Goal: Understand process/instructions

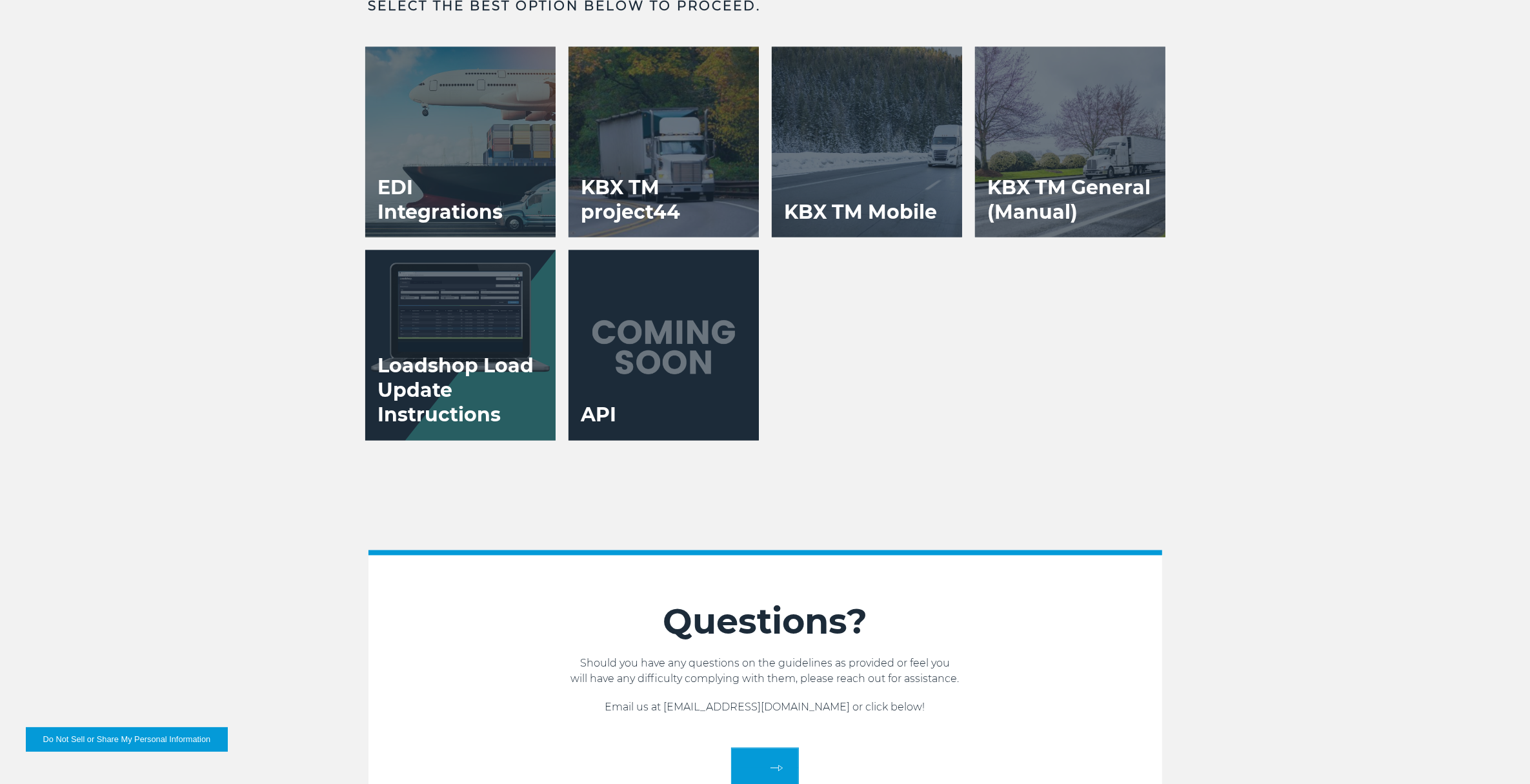
scroll to position [2580, 0]
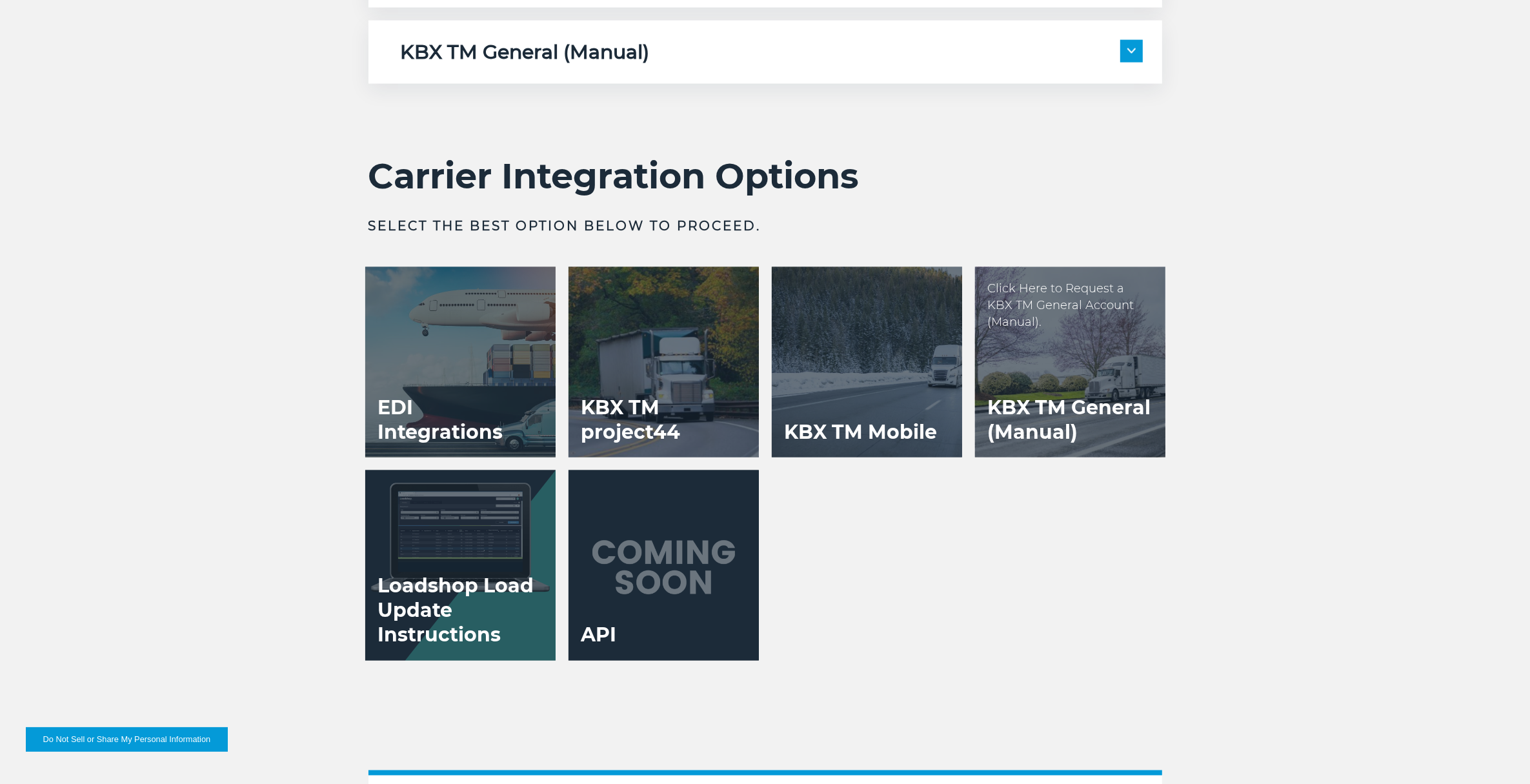
click at [1142, 356] on div at bounding box center [1070, 362] width 190 height 190
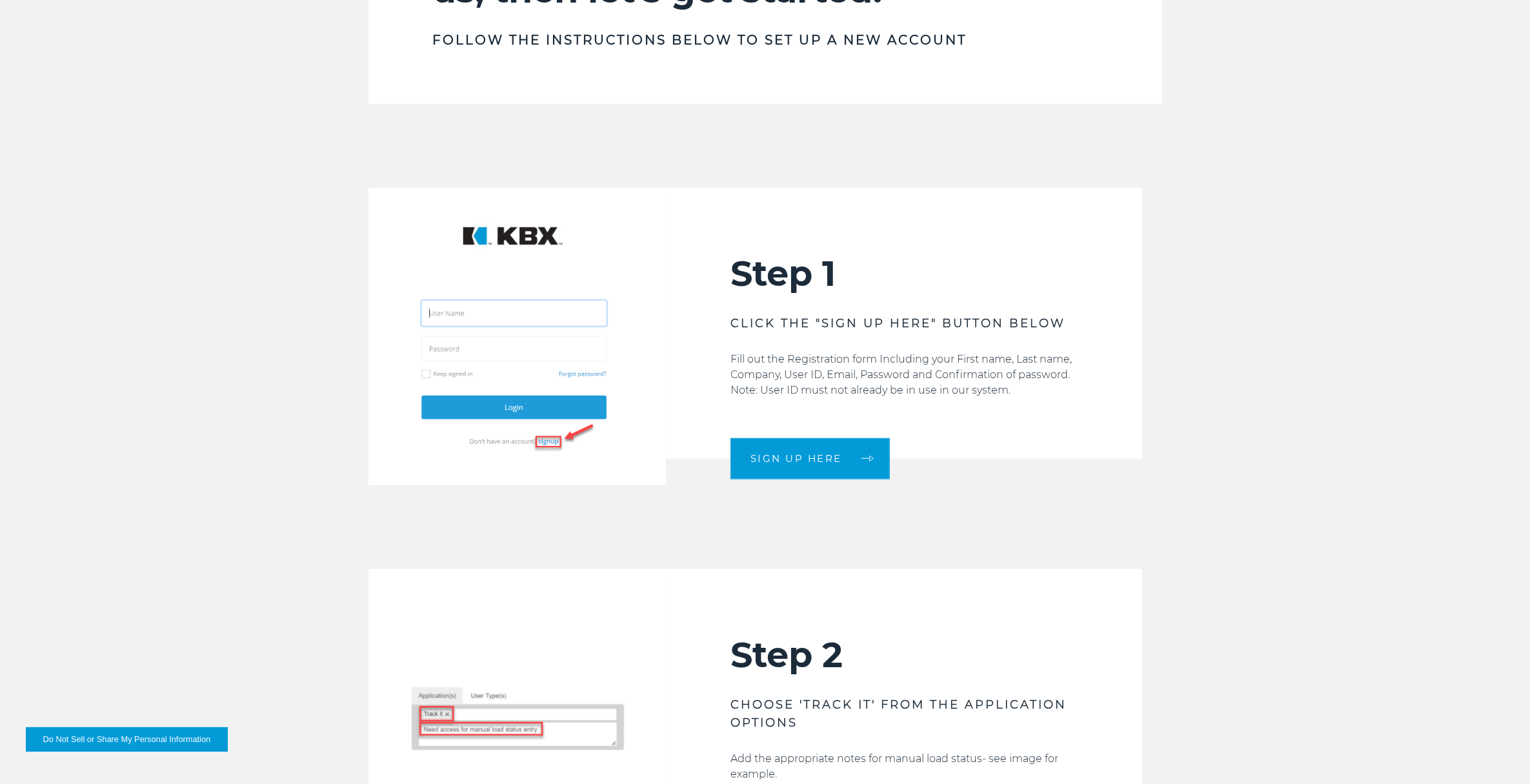
scroll to position [1129, 0]
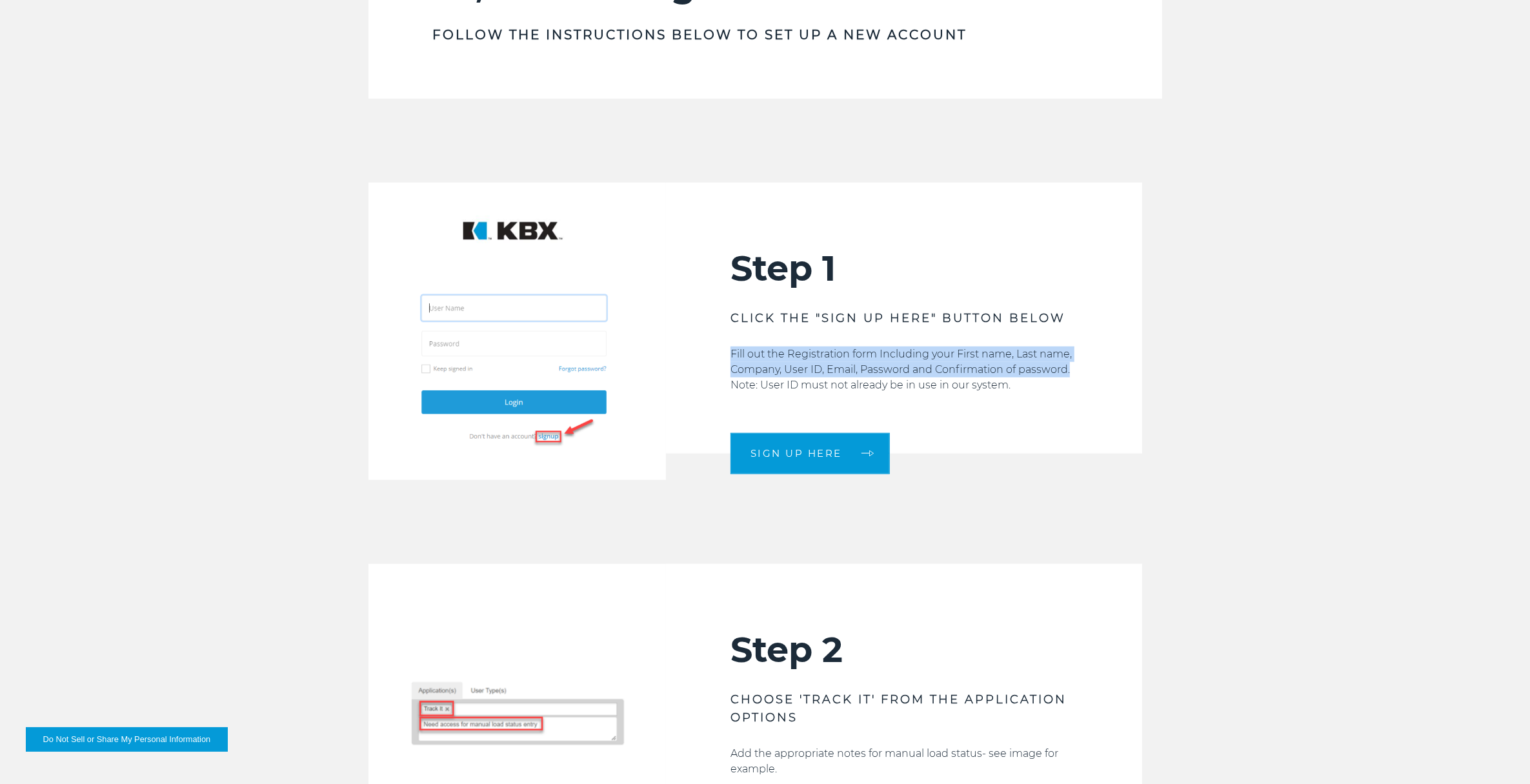
drag, startPoint x: 731, startPoint y: 355, endPoint x: 1078, endPoint y: 362, distance: 347.1
click at [1078, 362] on div "Step 1 CLICK THE "SIGN UP HERE" BUTTON BELOW Fill out the Registration form Inc…" at bounding box center [904, 318] width 476 height 271
copy p "Fill out the Registration form Including your First name, Last name, Company, U…"
